Goal: Check status: Check status

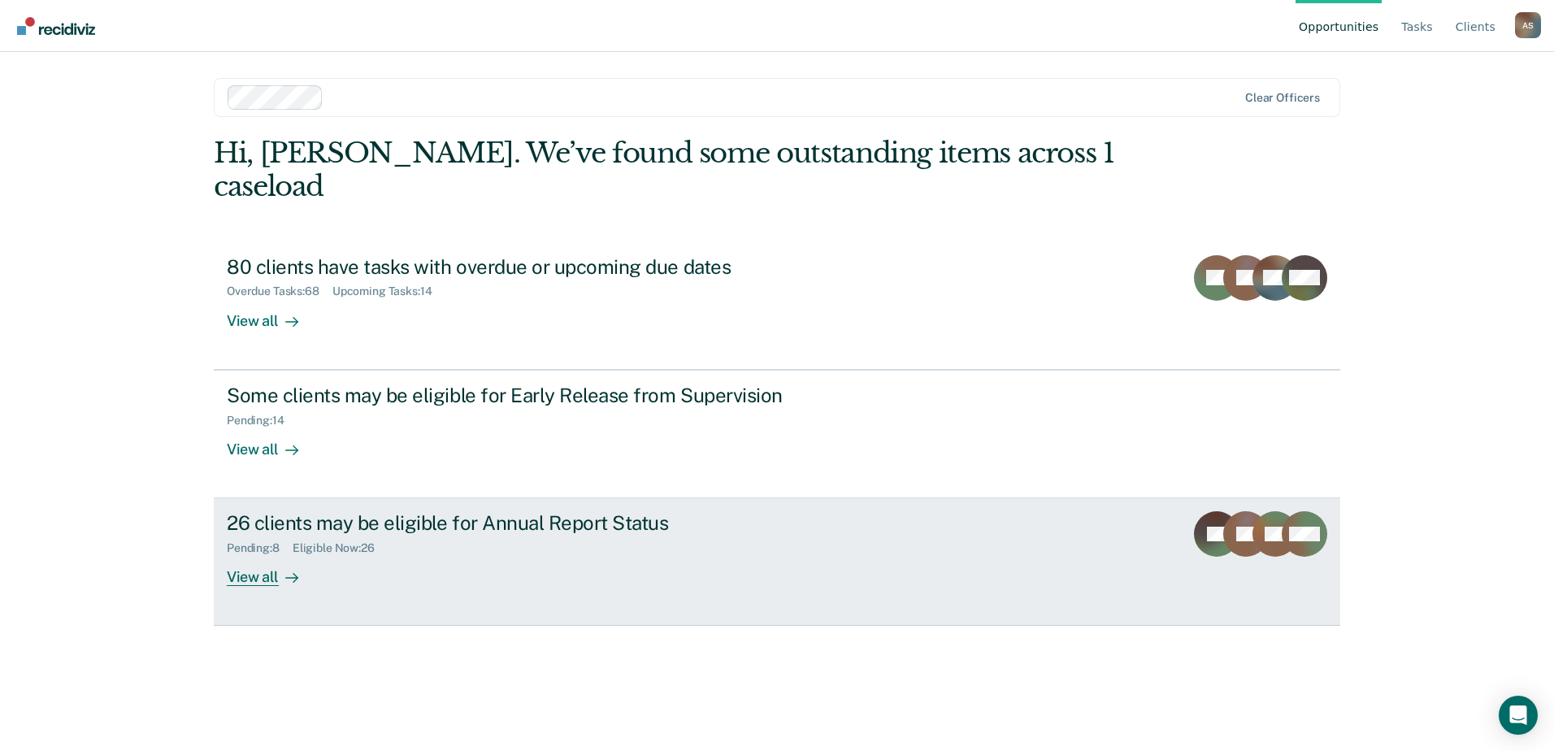
click at [261, 555] on div "View all" at bounding box center [272, 571] width 91 height 32
